Goal: Find specific page/section: Locate a particular part of the current website

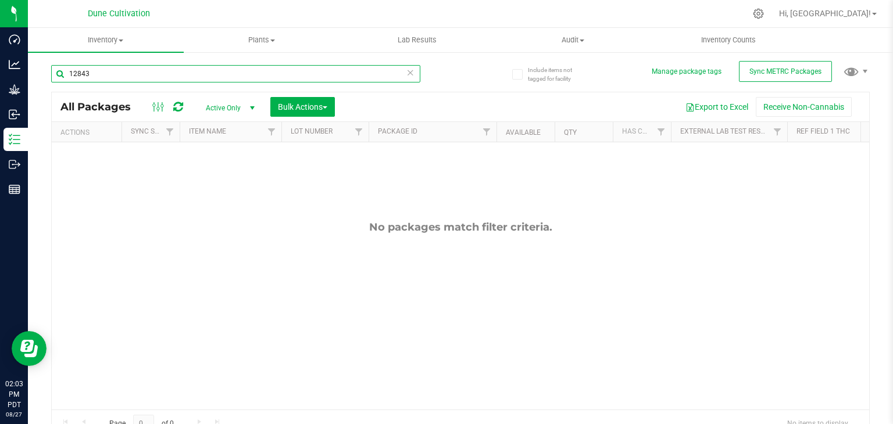
click at [112, 80] on input "12843" at bounding box center [235, 73] width 369 height 17
type input "1"
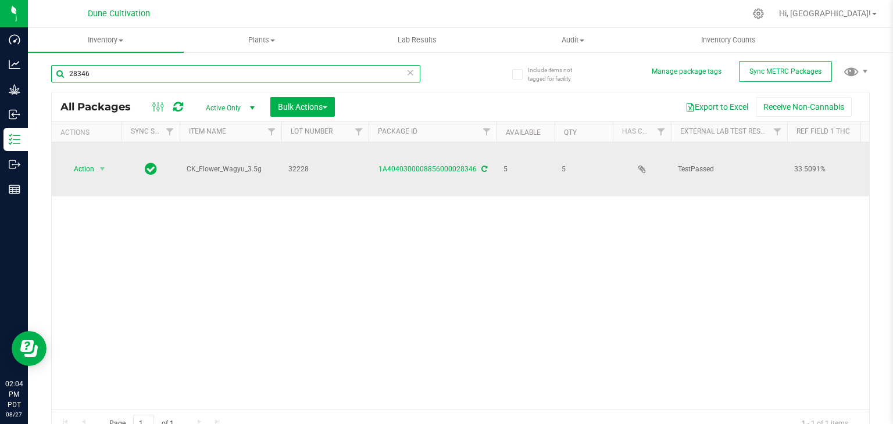
type input "28346"
click at [481, 166] on icon at bounding box center [484, 169] width 6 height 7
